Goal: Task Accomplishment & Management: Complete application form

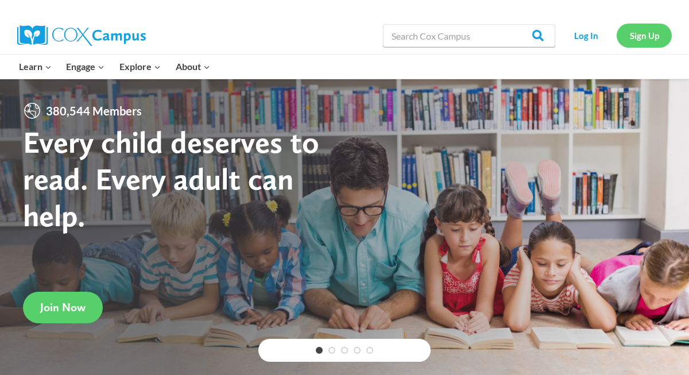
click at [642, 30] on link "Sign Up" at bounding box center [644, 36] width 55 height 24
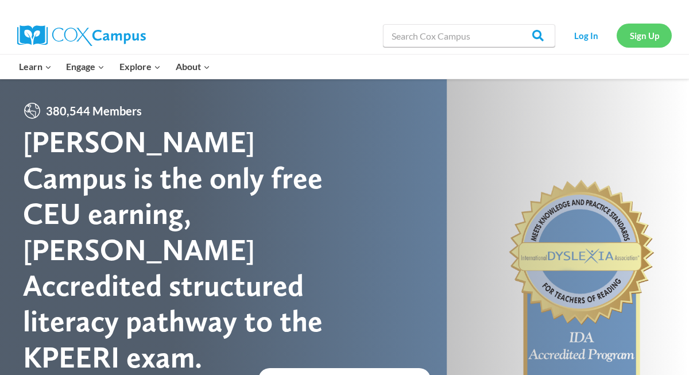
click at [657, 39] on link "Sign Up" at bounding box center [644, 36] width 55 height 24
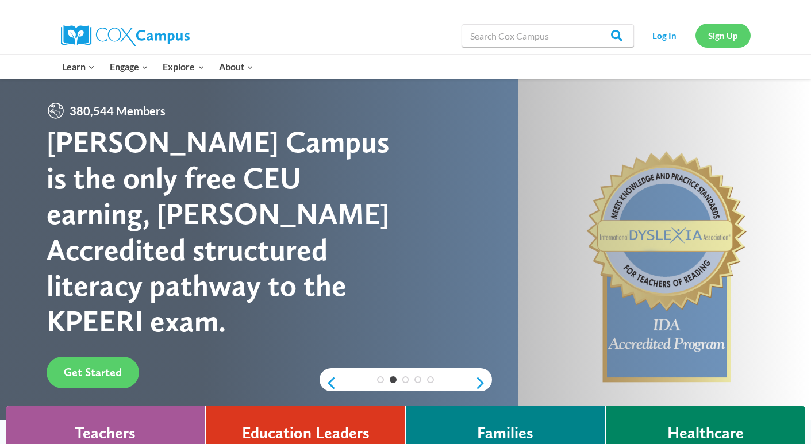
click at [689, 36] on link "Sign Up" at bounding box center [722, 36] width 55 height 24
click at [689, 34] on link "Sign Up" at bounding box center [722, 36] width 55 height 24
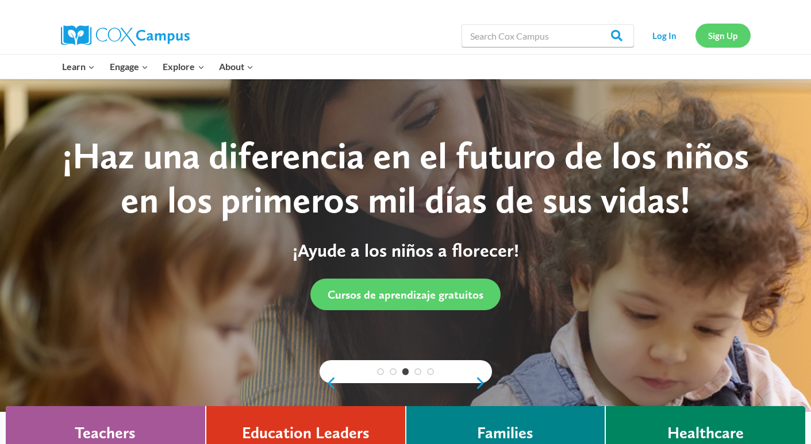
click at [689, 36] on link "Sign Up" at bounding box center [722, 36] width 55 height 24
click at [672, 34] on link "Log In" at bounding box center [664, 36] width 50 height 24
click at [689, 34] on link "Sign Up" at bounding box center [722, 36] width 55 height 24
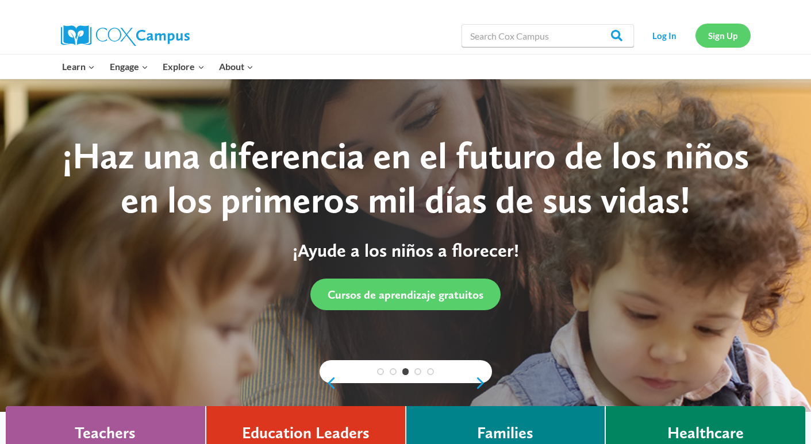
click at [689, 34] on link "Sign Up" at bounding box center [722, 36] width 55 height 24
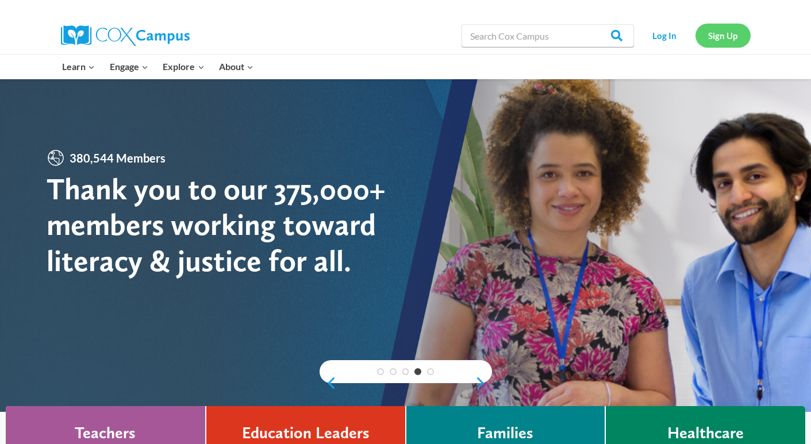
click at [689, 34] on link "Sign Up" at bounding box center [722, 36] width 55 height 24
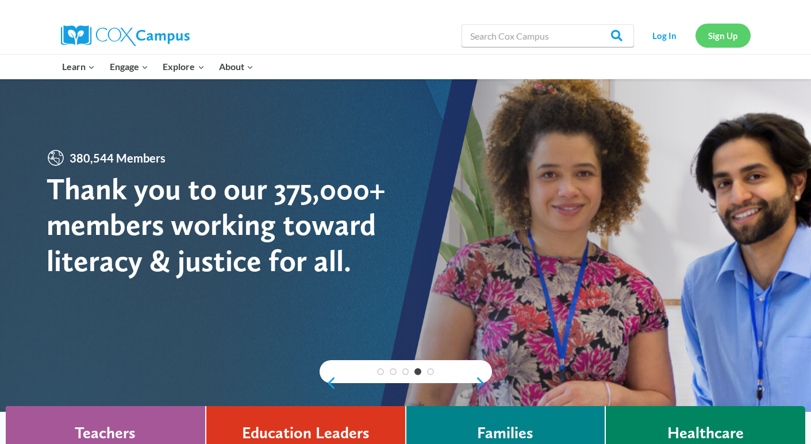
click at [689, 34] on link "Sign Up" at bounding box center [722, 36] width 55 height 24
